Goal: Task Accomplishment & Management: Manage account settings

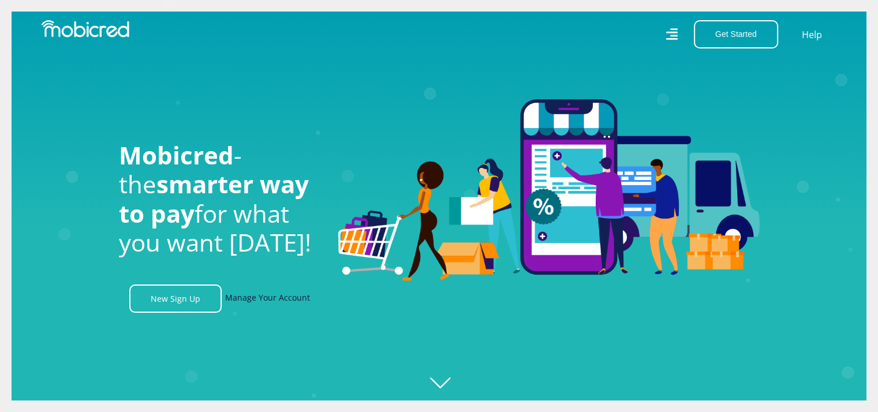
click at [248, 306] on link "Manage Your Account" at bounding box center [267, 299] width 85 height 28
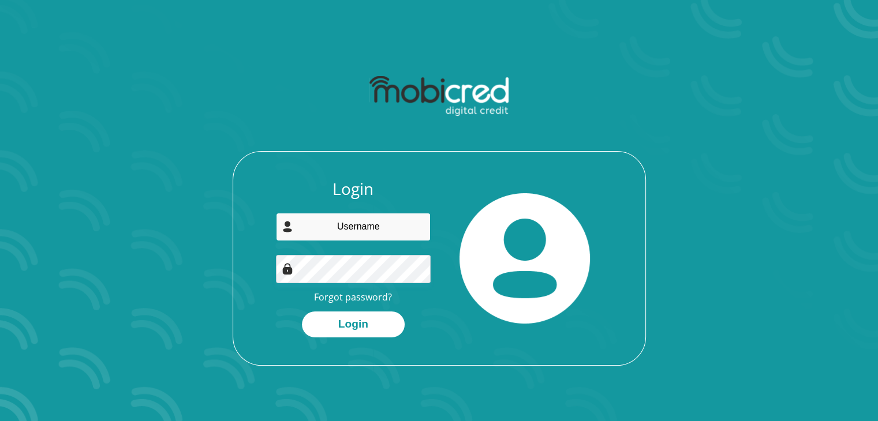
type input "[PERSON_NAME][EMAIL_ADDRESS][DOMAIN_NAME]"
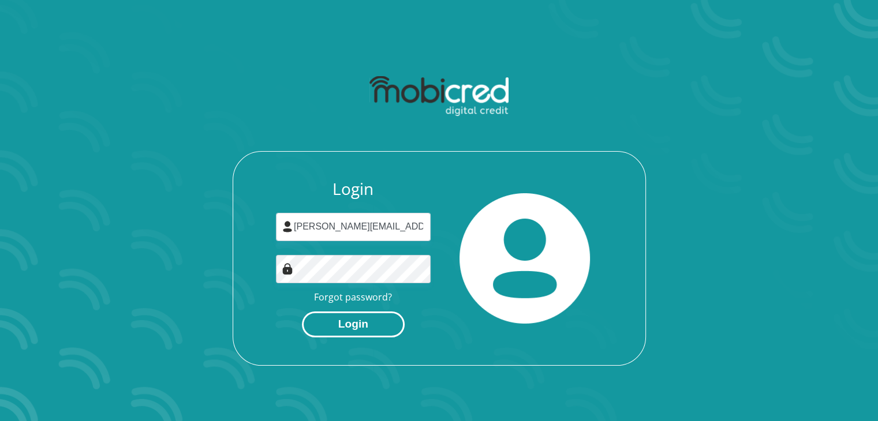
click at [360, 319] on button "Login" at bounding box center [353, 325] width 103 height 26
